Goal: Task Accomplishment & Management: Use online tool/utility

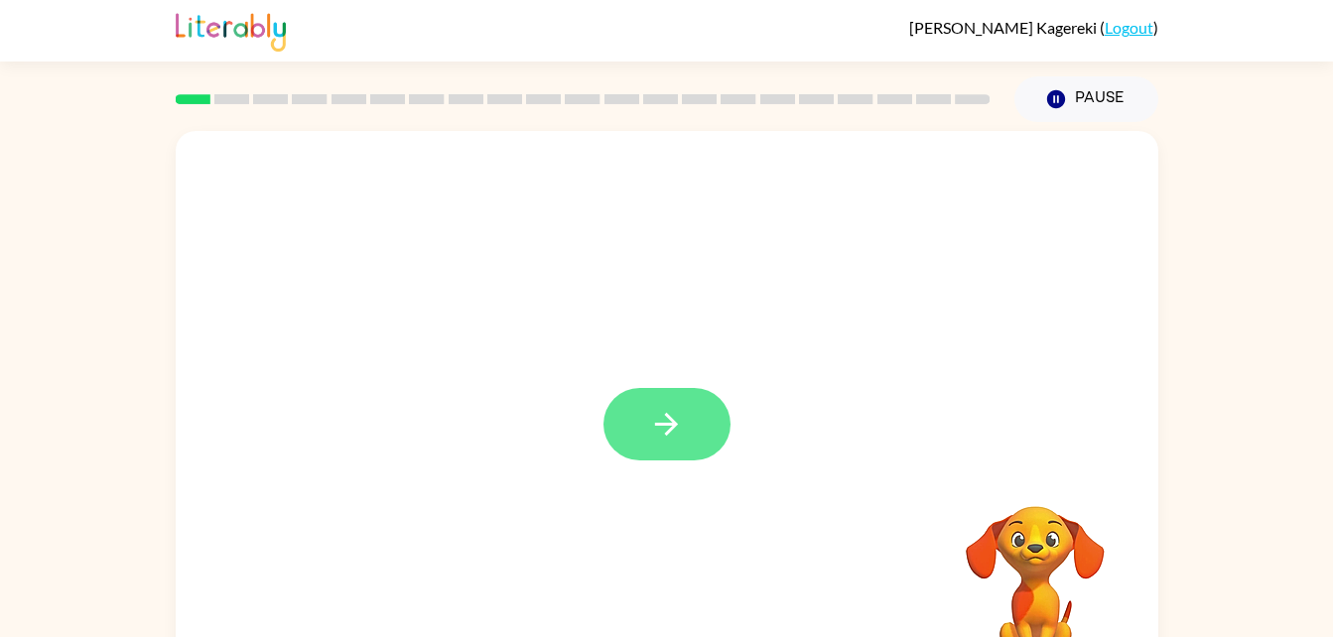
click at [675, 421] on icon "button" at bounding box center [666, 424] width 35 height 35
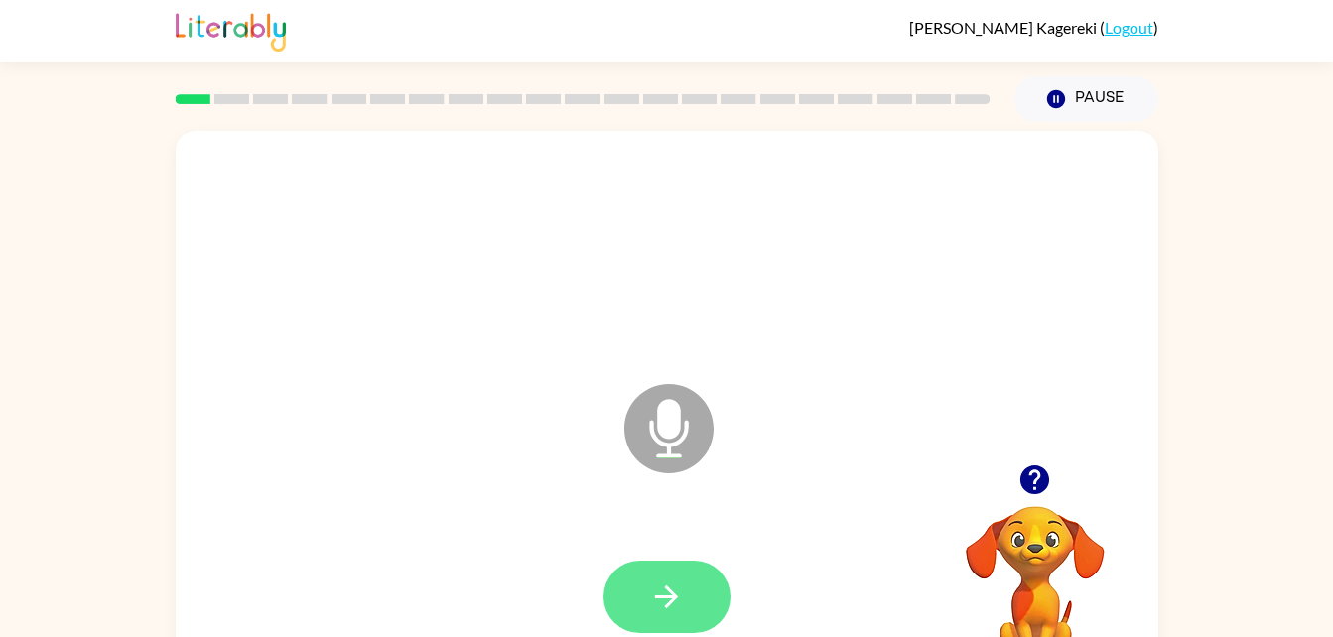
click at [673, 602] on icon "button" at bounding box center [666, 596] width 35 height 35
click at [659, 588] on icon "button" at bounding box center [666, 596] width 35 height 35
click at [699, 589] on button "button" at bounding box center [666, 597] width 127 height 72
click at [680, 584] on icon "button" at bounding box center [666, 596] width 35 height 35
click at [661, 569] on button "button" at bounding box center [666, 597] width 127 height 72
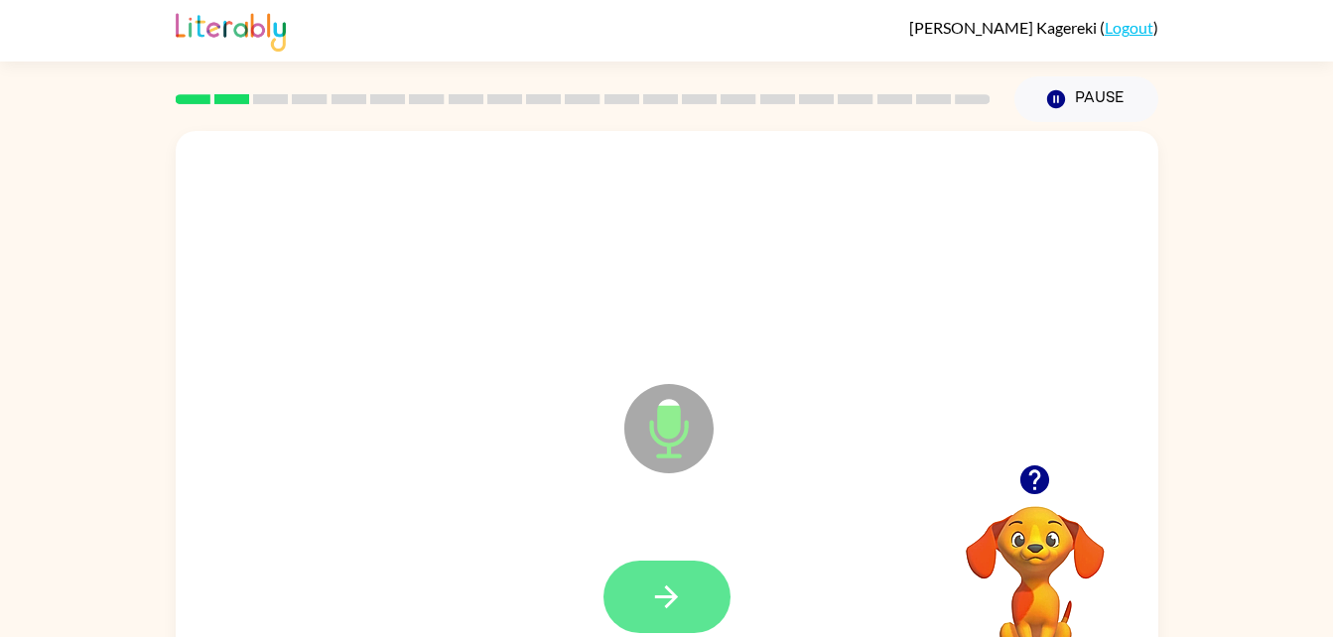
click at [661, 583] on icon "button" at bounding box center [666, 596] width 35 height 35
click at [664, 589] on icon "button" at bounding box center [666, 596] width 35 height 35
click at [687, 602] on button "button" at bounding box center [666, 597] width 127 height 72
click at [668, 604] on icon "button" at bounding box center [666, 596] width 23 height 23
click at [678, 584] on icon "button" at bounding box center [666, 596] width 35 height 35
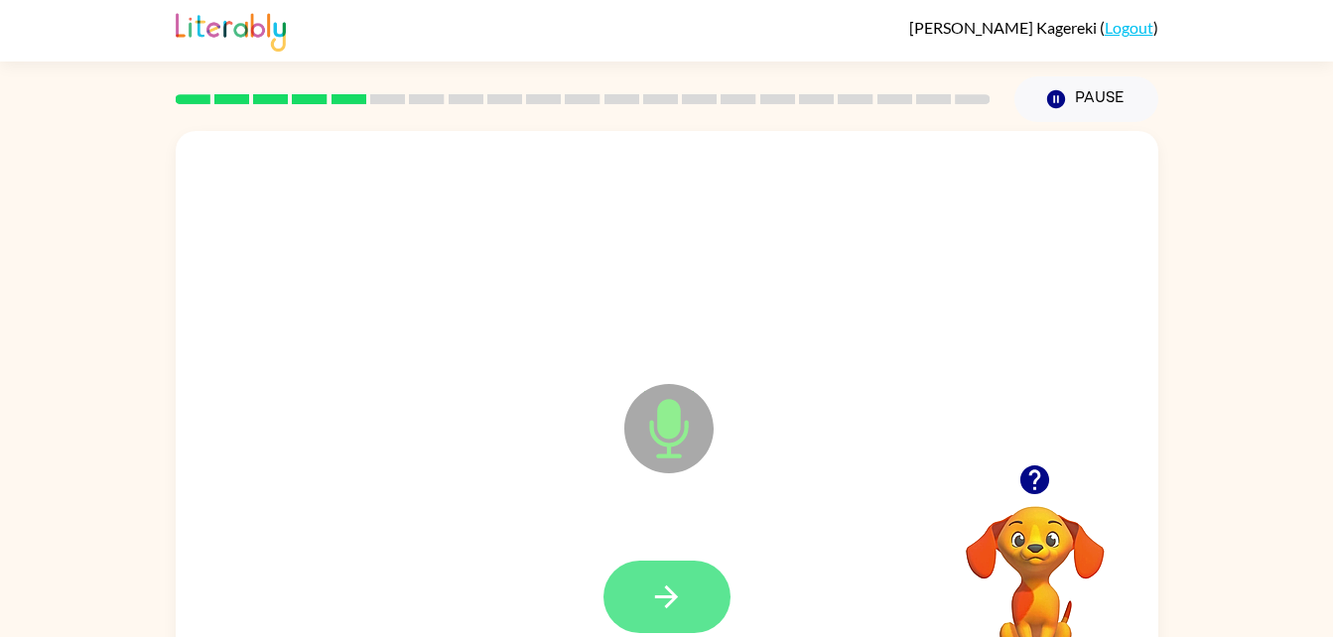
click at [677, 588] on icon "button" at bounding box center [666, 596] width 35 height 35
click at [663, 598] on icon "button" at bounding box center [666, 596] width 35 height 35
click at [694, 585] on button "button" at bounding box center [666, 597] width 127 height 72
click at [672, 589] on icon "button" at bounding box center [666, 596] width 35 height 35
click at [688, 574] on button "button" at bounding box center [666, 597] width 127 height 72
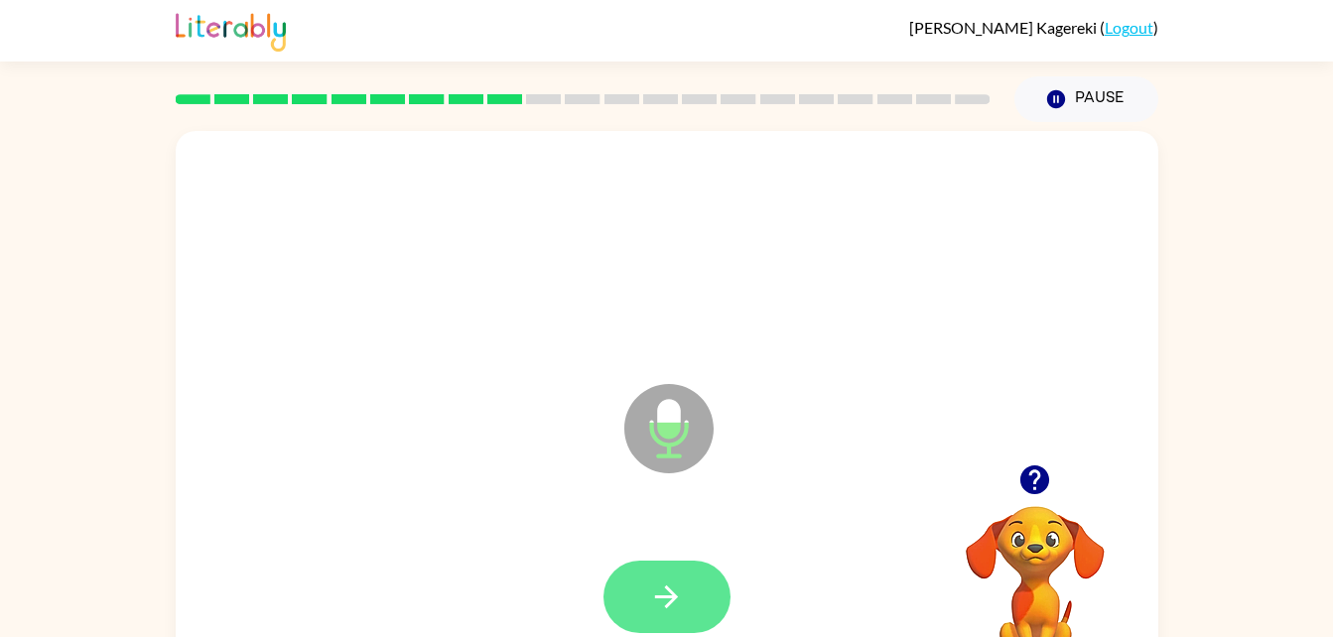
click at [674, 594] on icon "button" at bounding box center [666, 596] width 23 height 23
click at [671, 601] on icon "button" at bounding box center [666, 596] width 23 height 23
click at [674, 604] on icon "button" at bounding box center [666, 596] width 35 height 35
click at [658, 600] on icon "button" at bounding box center [666, 596] width 35 height 35
click at [611, 586] on button "button" at bounding box center [666, 597] width 127 height 72
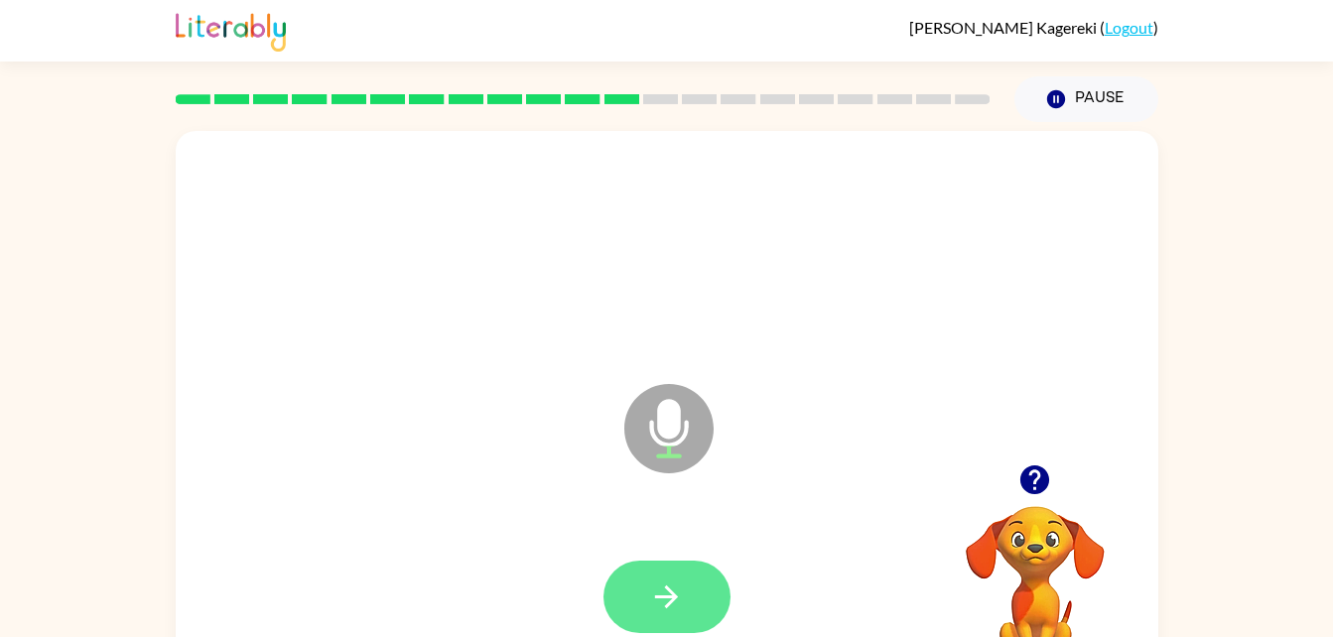
click at [677, 598] on icon "button" at bounding box center [666, 596] width 35 height 35
click at [641, 590] on button "button" at bounding box center [666, 597] width 127 height 72
click at [669, 571] on button "button" at bounding box center [666, 597] width 127 height 72
click at [671, 595] on icon "button" at bounding box center [666, 596] width 23 height 23
click at [698, 610] on button "button" at bounding box center [666, 597] width 127 height 72
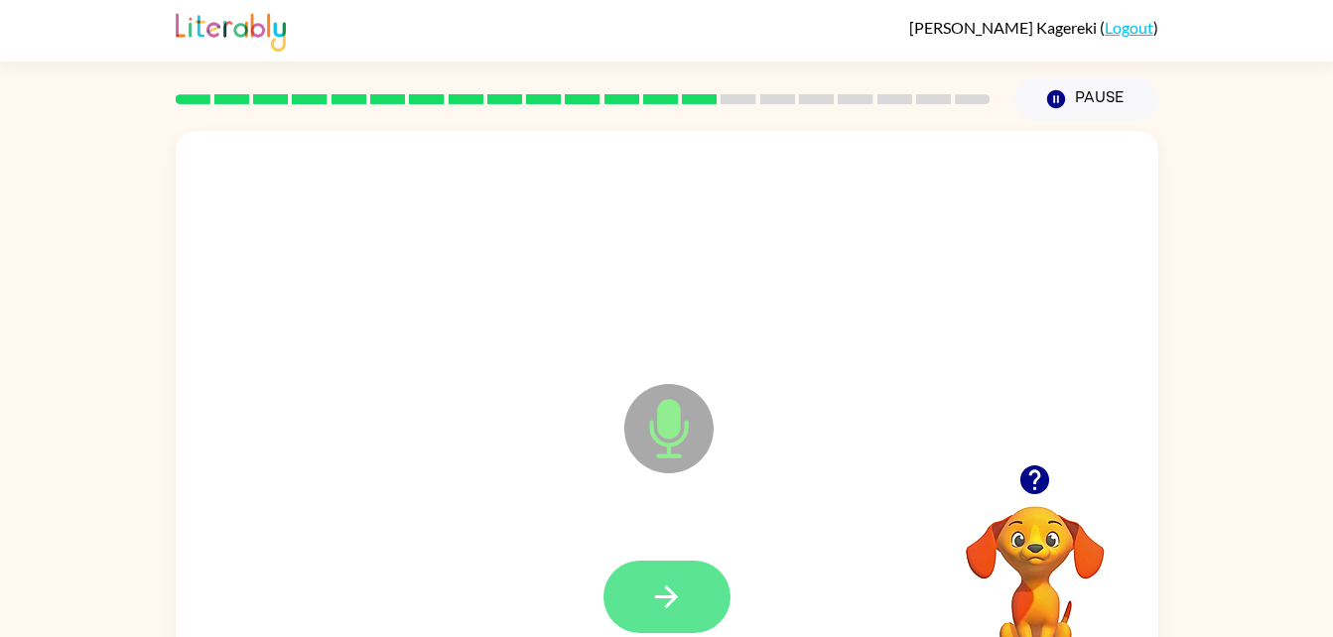
click at [678, 599] on icon "button" at bounding box center [666, 596] width 35 height 35
click at [665, 616] on button "button" at bounding box center [666, 597] width 127 height 72
click at [668, 624] on button "button" at bounding box center [666, 597] width 127 height 72
click at [687, 598] on button "button" at bounding box center [666, 597] width 127 height 72
click at [685, 592] on button "button" at bounding box center [666, 597] width 127 height 72
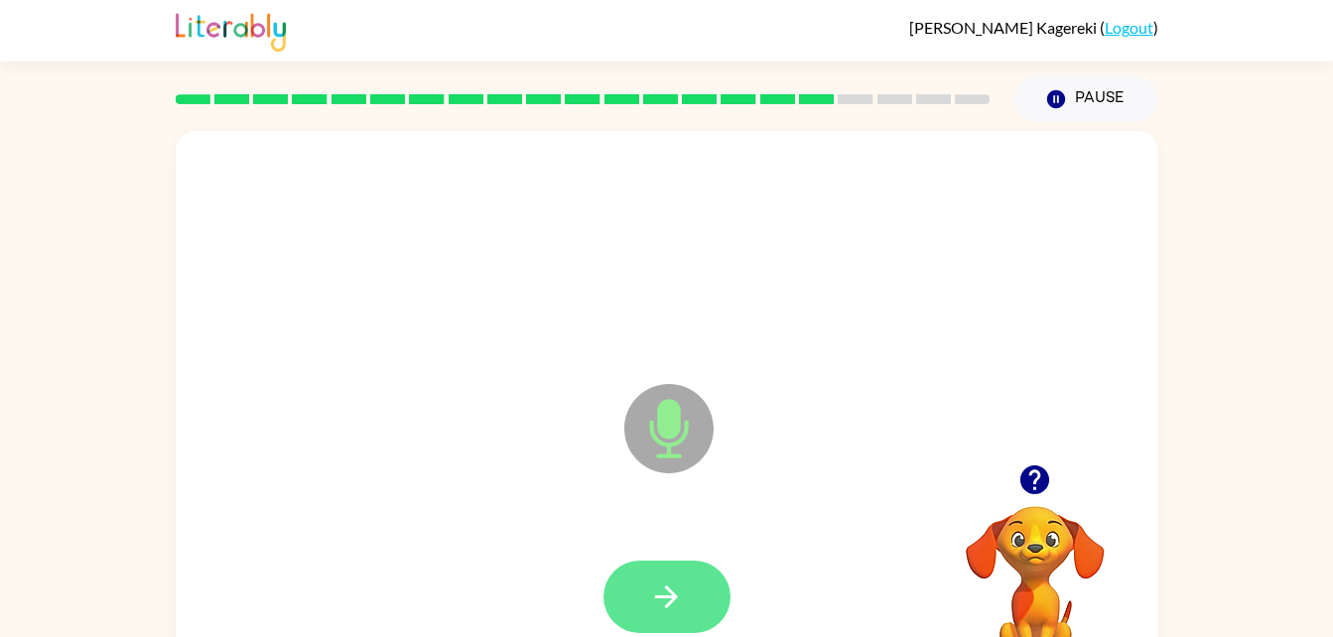
click at [661, 579] on icon "button" at bounding box center [666, 596] width 35 height 35
click at [632, 563] on button "button" at bounding box center [666, 597] width 127 height 72
click at [694, 572] on button "button" at bounding box center [666, 597] width 127 height 72
click at [659, 588] on icon "button" at bounding box center [666, 596] width 35 height 35
click at [657, 601] on icon "button" at bounding box center [666, 596] width 35 height 35
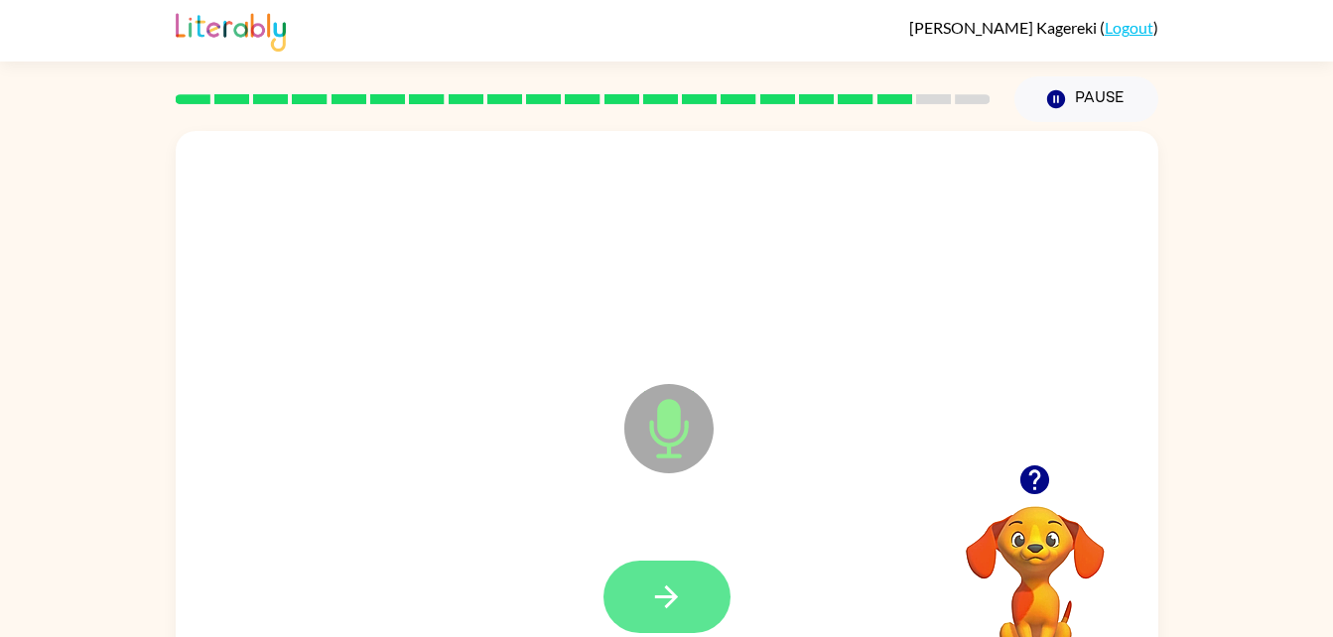
click at [670, 598] on icon "button" at bounding box center [666, 596] width 35 height 35
click at [678, 592] on icon "button" at bounding box center [666, 596] width 35 height 35
click at [669, 583] on icon "button" at bounding box center [666, 596] width 35 height 35
click at [683, 579] on icon "button" at bounding box center [666, 596] width 35 height 35
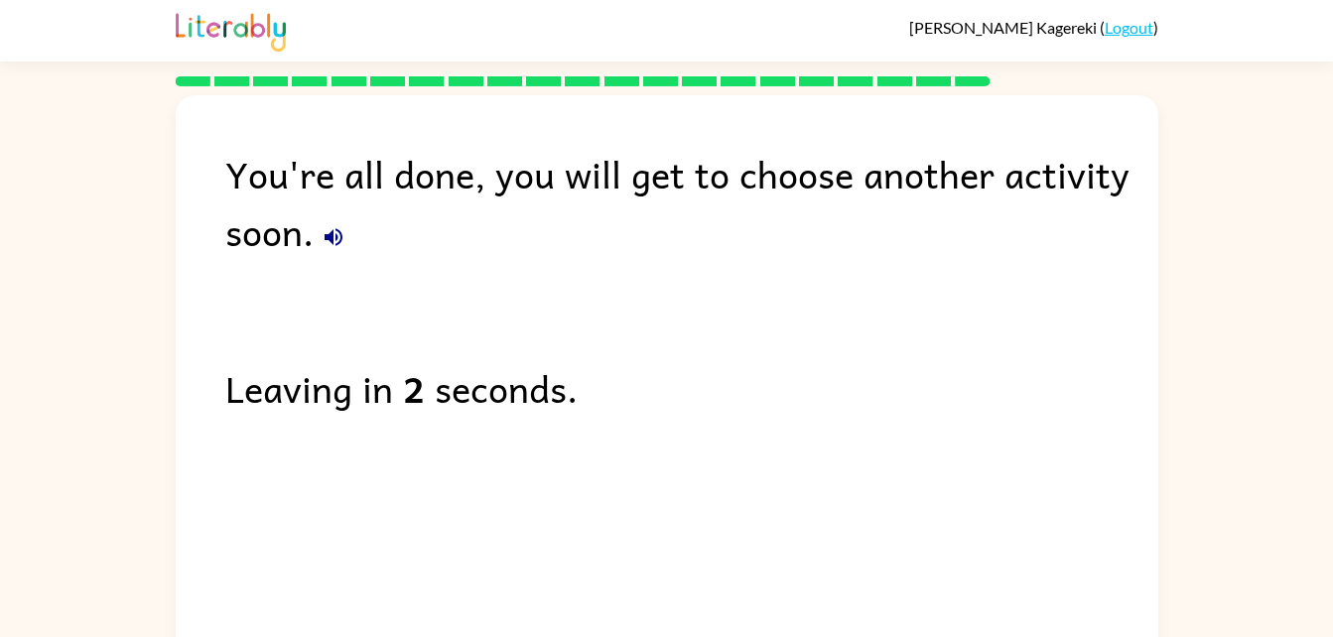
click at [340, 247] on icon "button" at bounding box center [333, 237] width 24 height 24
